Goal: Task Accomplishment & Management: Manage account settings

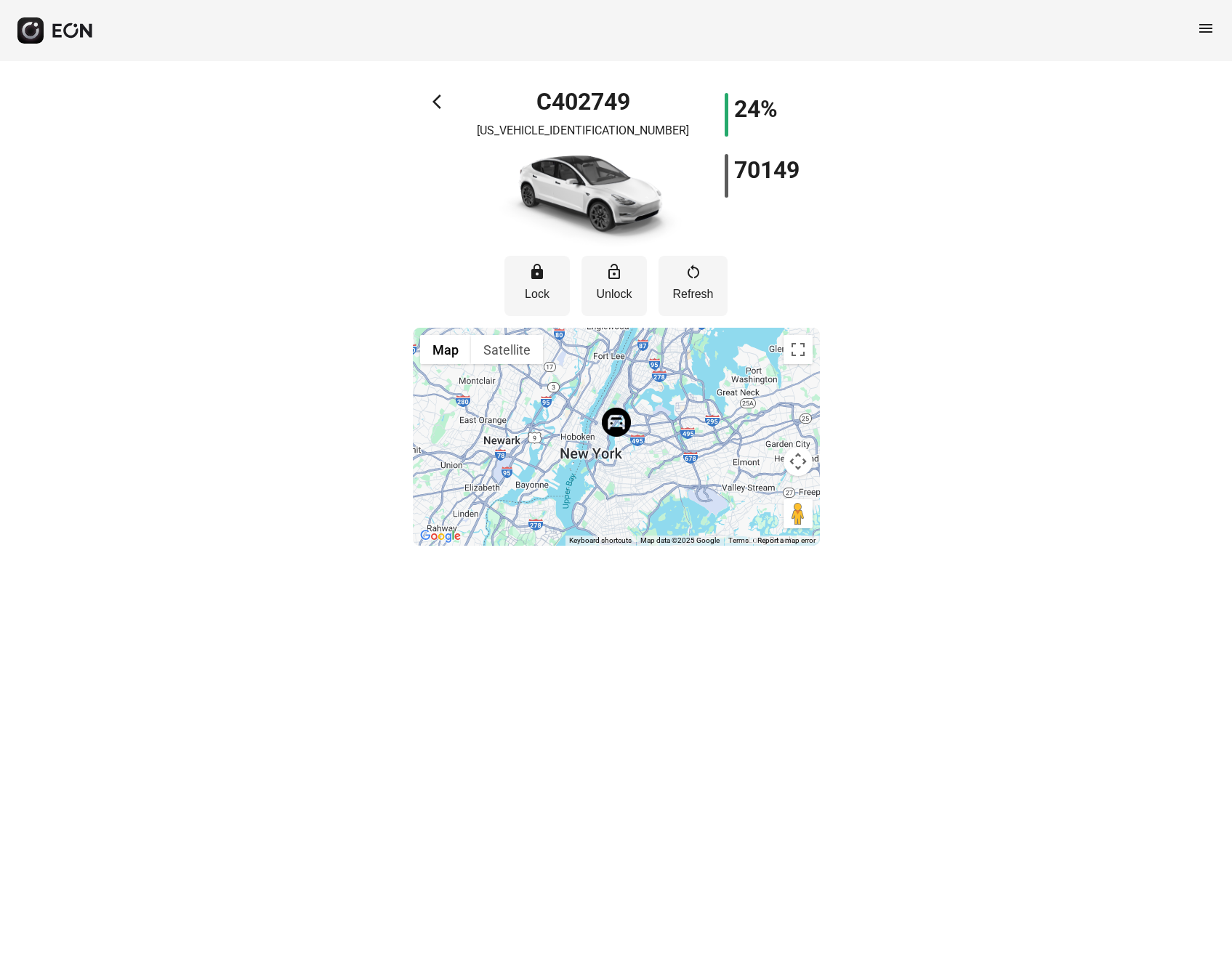
click at [436, 95] on span "arrow_back_ios" at bounding box center [442, 101] width 17 height 17
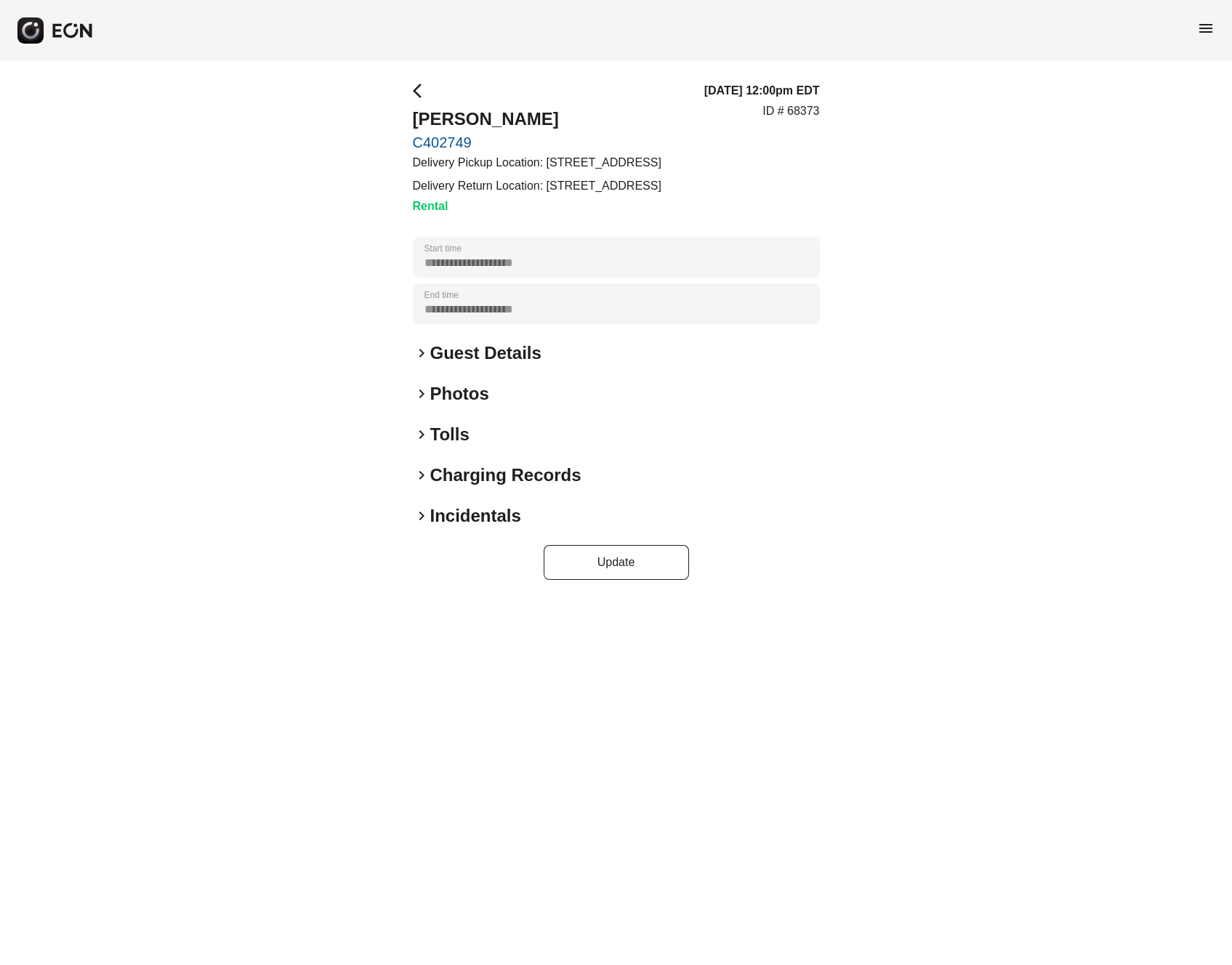
click at [425, 353] on span "keyboard_arrow_right" at bounding box center [422, 353] width 17 height 17
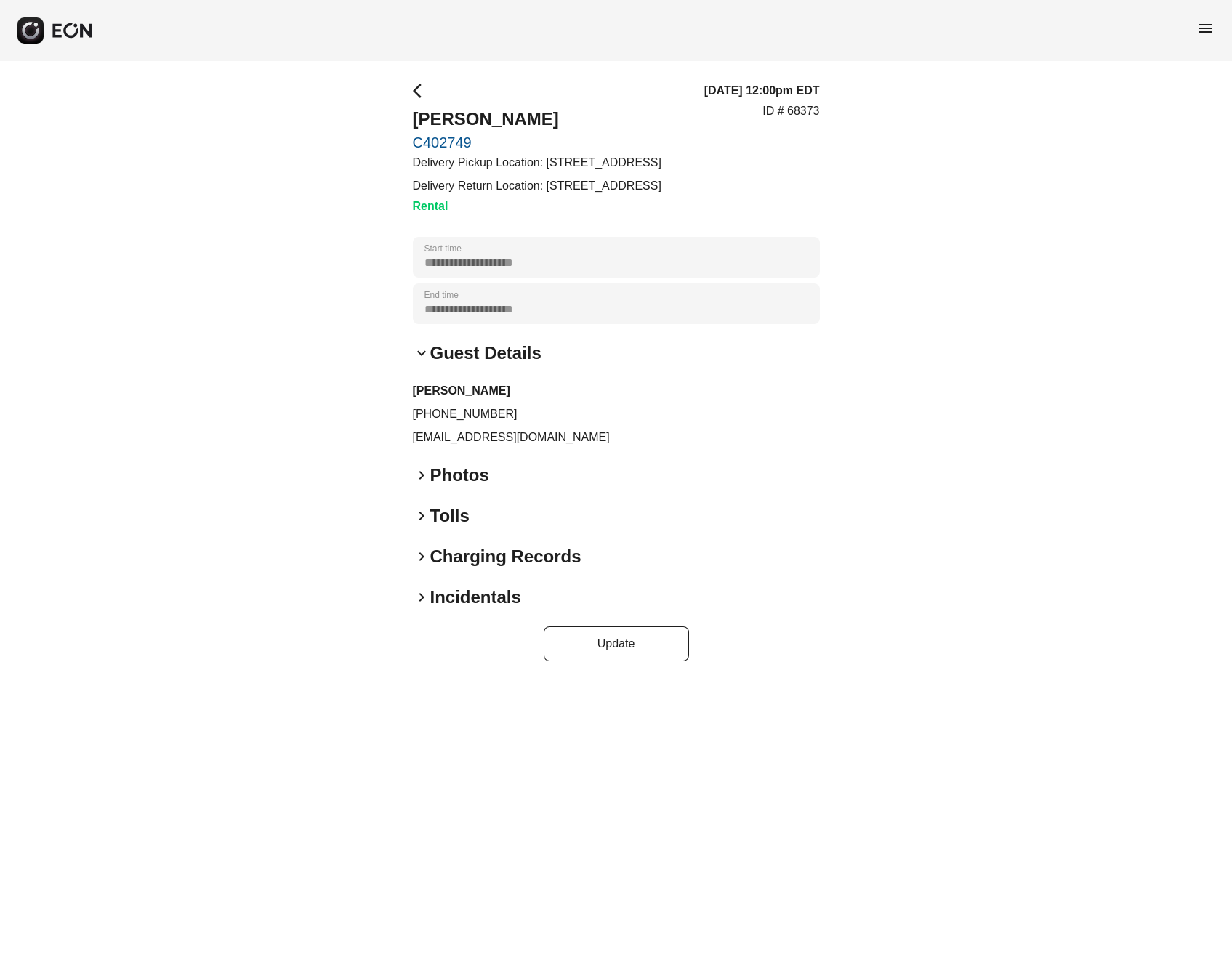
click at [424, 353] on span "keyboard_arrow_down" at bounding box center [422, 353] width 17 height 17
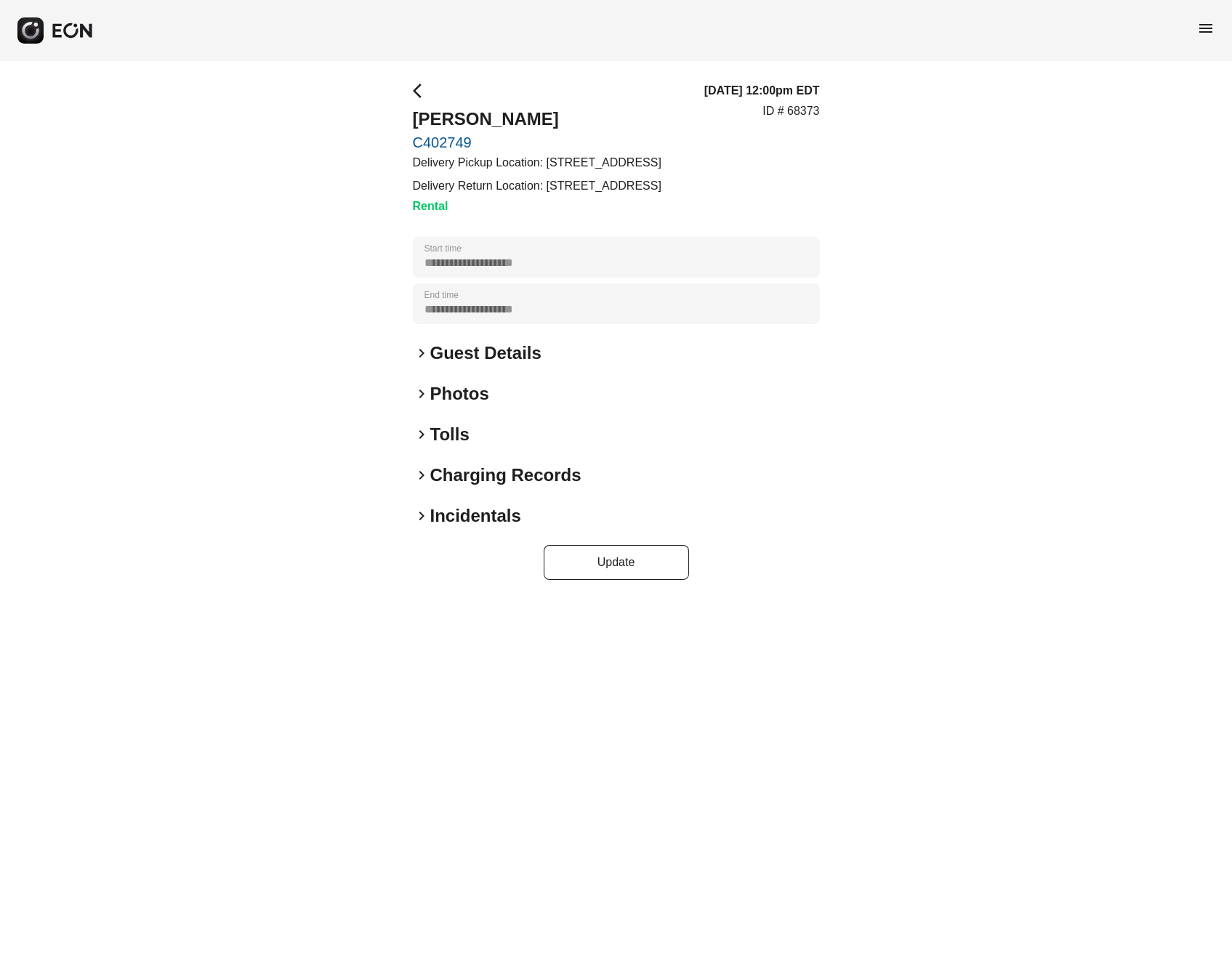
click at [420, 475] on span "keyboard_arrow_right" at bounding box center [422, 475] width 17 height 17
click at [419, 475] on span "keyboard_arrow_down" at bounding box center [422, 475] width 17 height 17
click at [420, 435] on span "keyboard_arrow_right" at bounding box center [422, 435] width 17 height 17
click at [420, 438] on span "keyboard_arrow_right" at bounding box center [422, 435] width 17 height 17
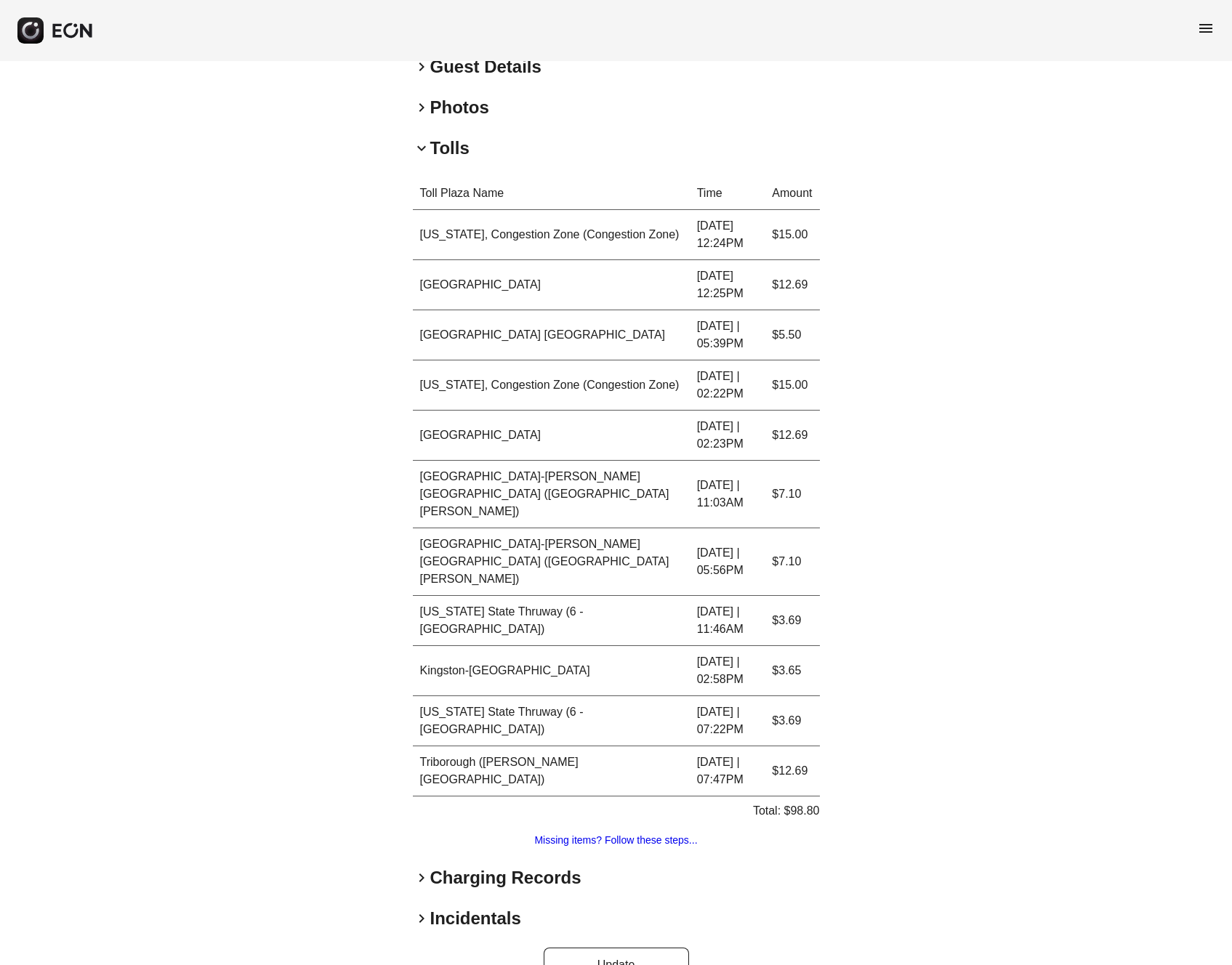
scroll to position [291, 0]
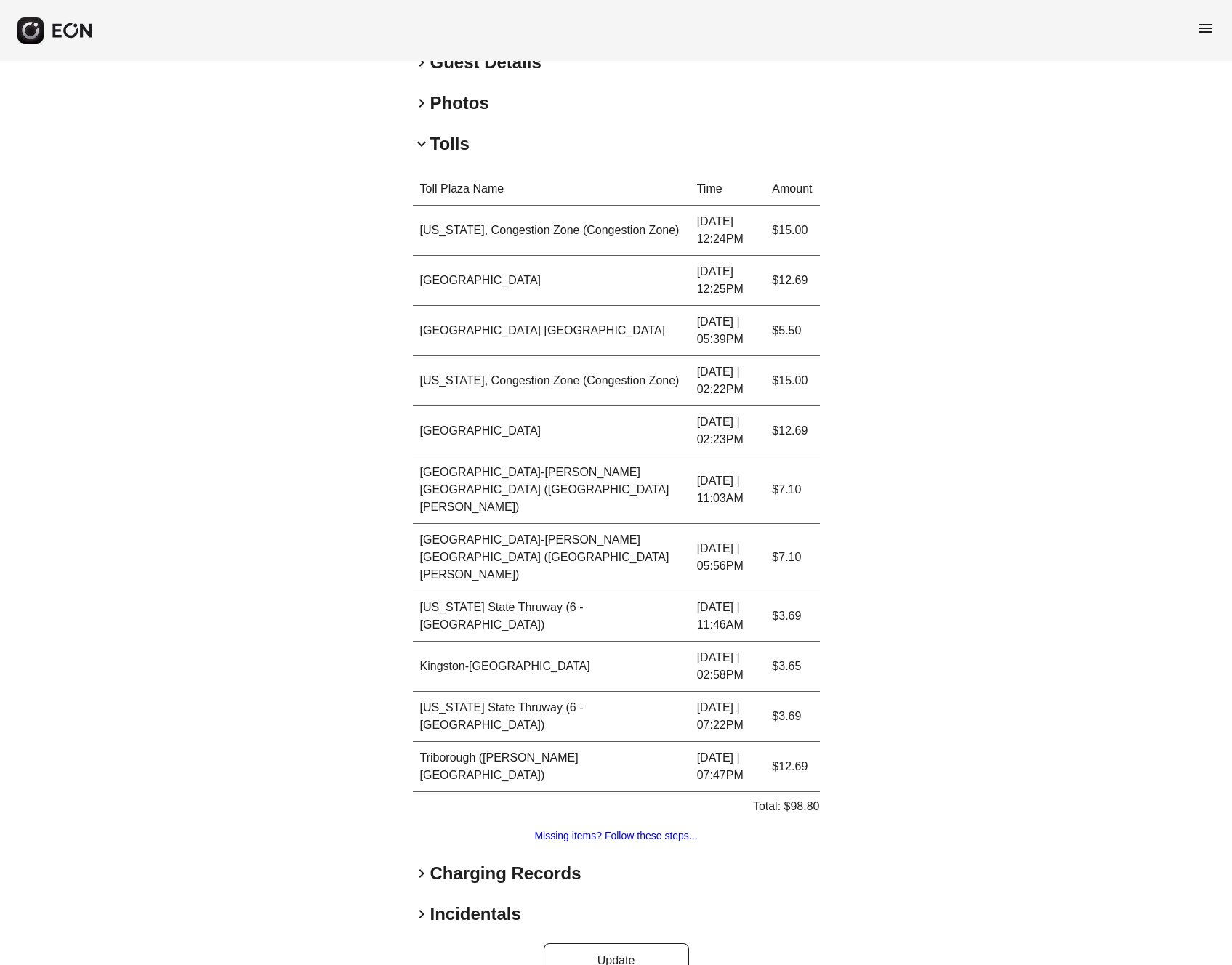
click at [701, 228] on td "08.11.25 | 12:24PM" at bounding box center [728, 231] width 76 height 50
drag, startPoint x: 747, startPoint y: 237, endPoint x: 587, endPoint y: 213, distance: 161.8
click at [587, 213] on tr "New York, Congestion Zone (Congestion Zone) 08.11.25 | 12:24PM $15.00" at bounding box center [616, 231] width 408 height 50
drag, startPoint x: 808, startPoint y: 236, endPoint x: 404, endPoint y: 195, distance: 406.1
click at [404, 195] on div "**********" at bounding box center [616, 385] width 1232 height 1229
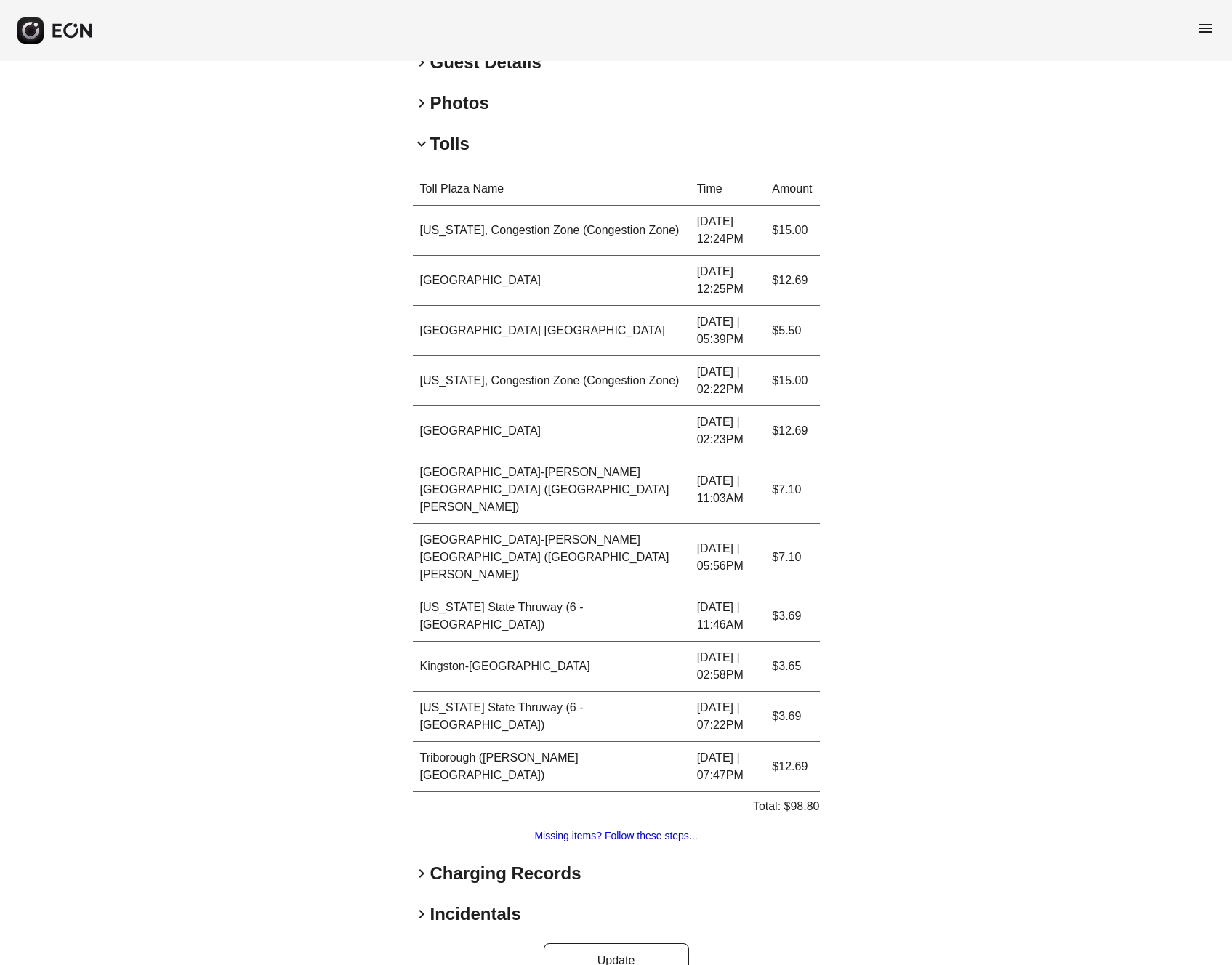
click at [888, 555] on div "**********" at bounding box center [616, 385] width 1232 height 1229
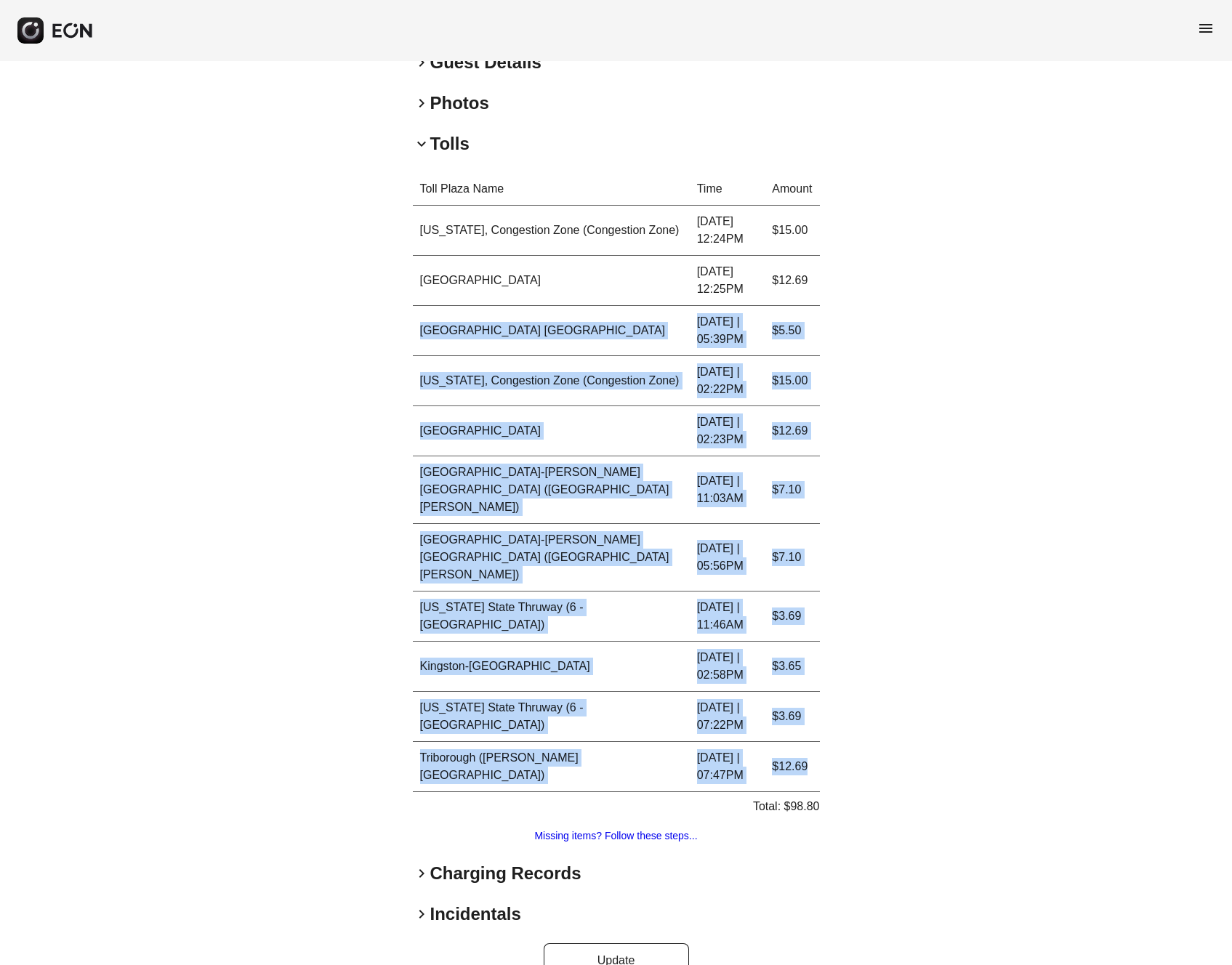
drag, startPoint x: 820, startPoint y: 738, endPoint x: 497, endPoint y: 306, distance: 539.4
click at [497, 306] on div "**********" at bounding box center [616, 385] width 1232 height 1229
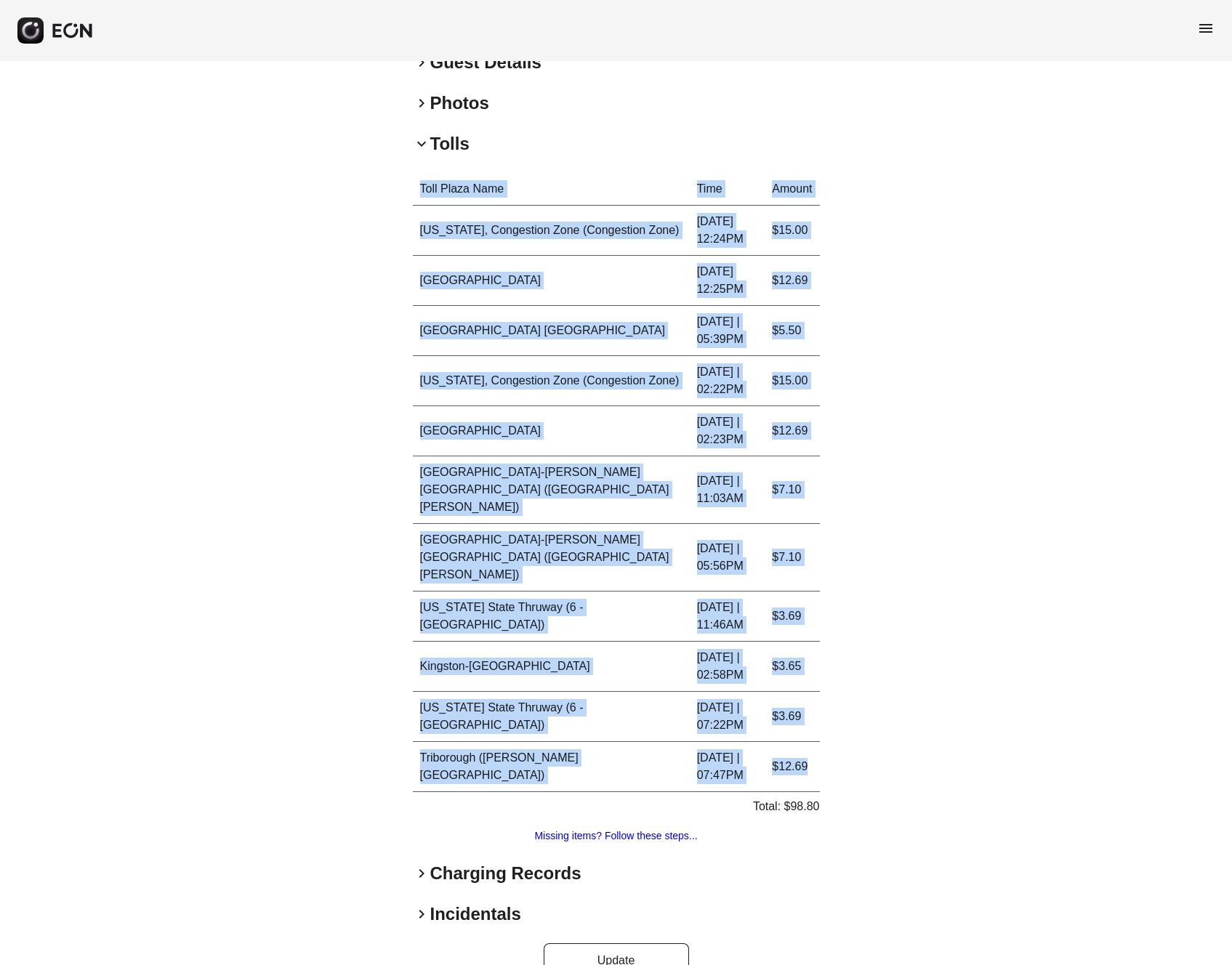
copy table "Toll Plaza Name Time Amount New York, Congestion Zone (Congestion Zone) 08.11.2…"
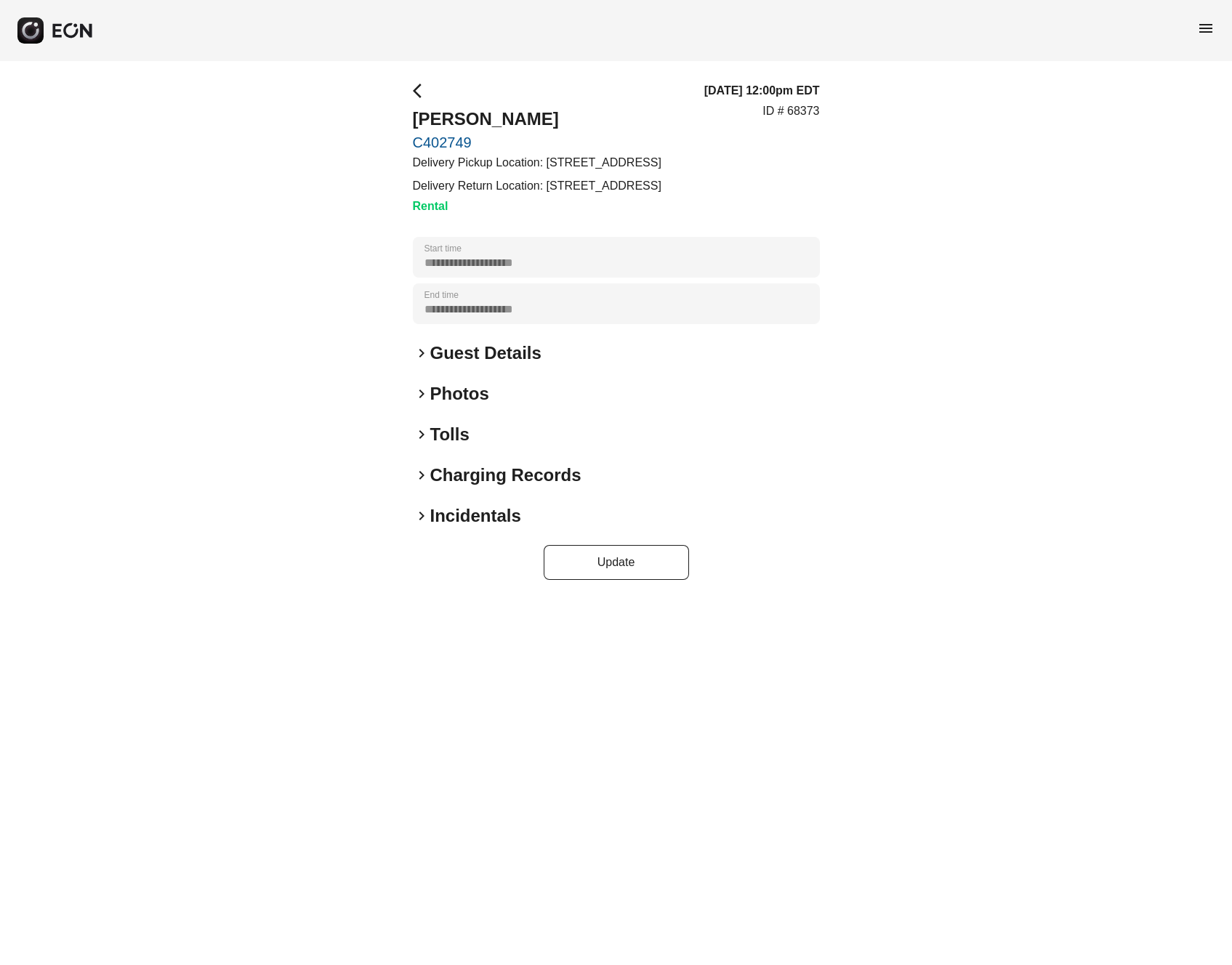
click at [448, 143] on link "C402749" at bounding box center [537, 142] width 249 height 17
